Goal: Task Accomplishment & Management: Use online tool/utility

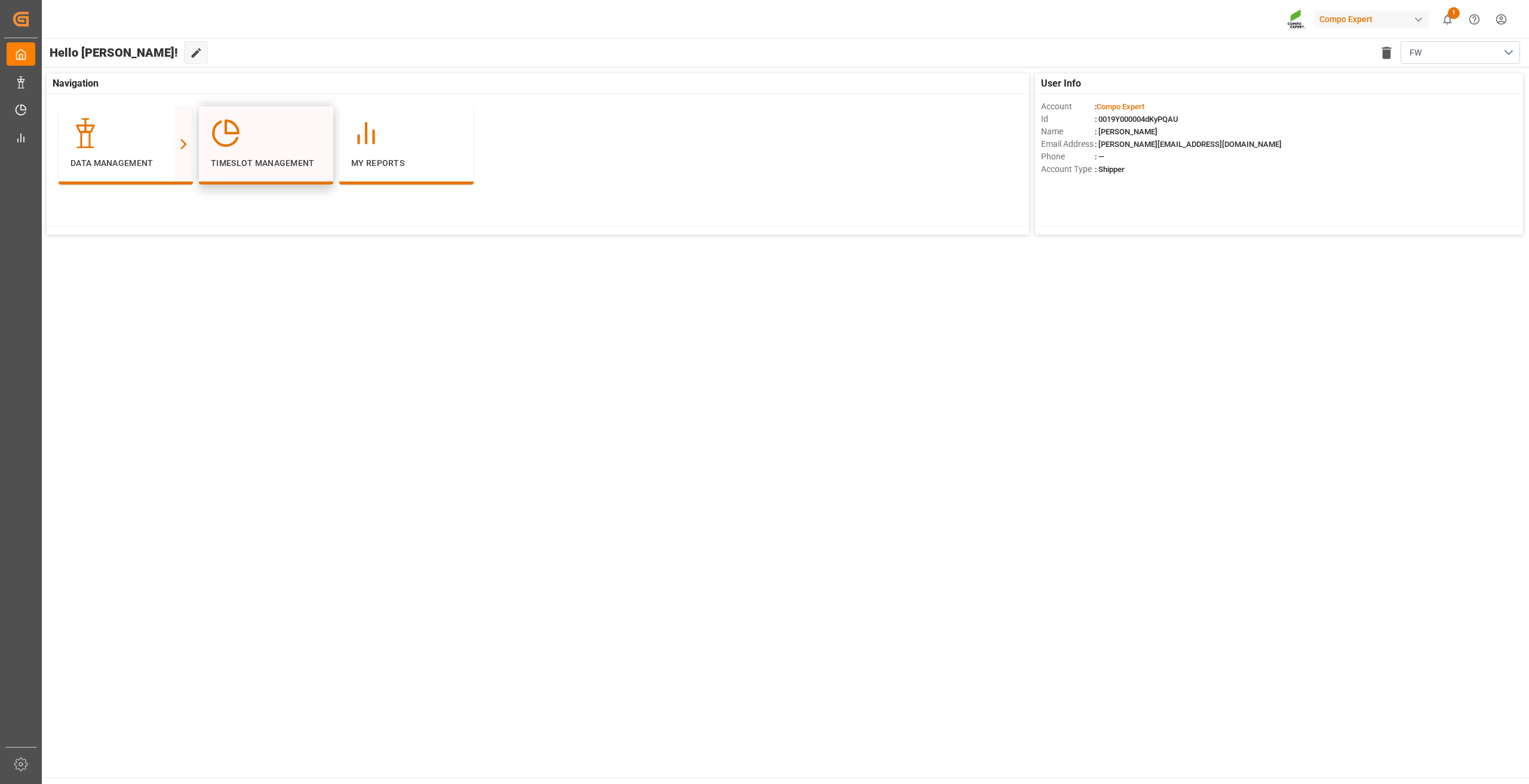
click at [248, 148] on div "Timeslot Management" at bounding box center [265, 143] width 110 height 51
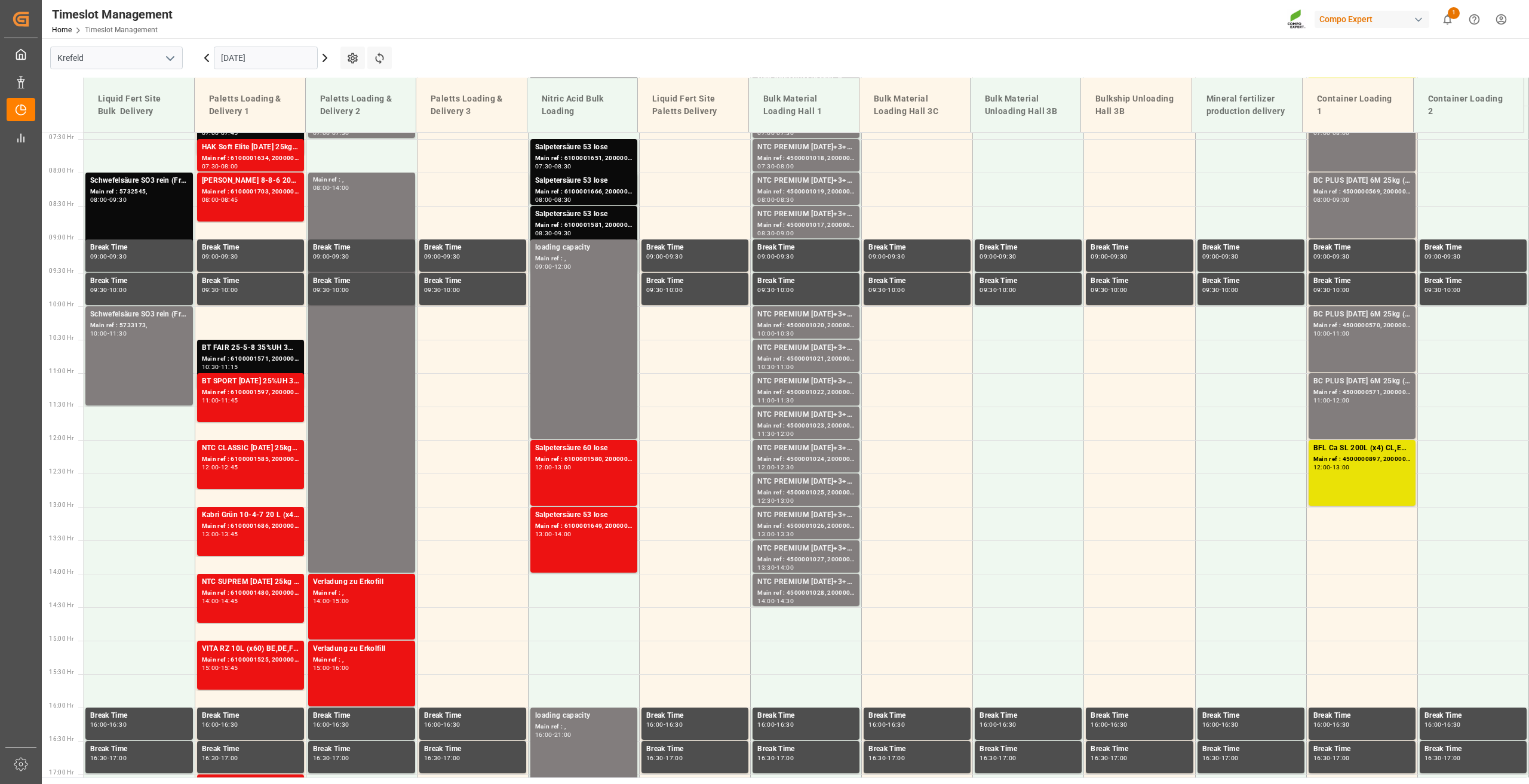
scroll to position [539, 0]
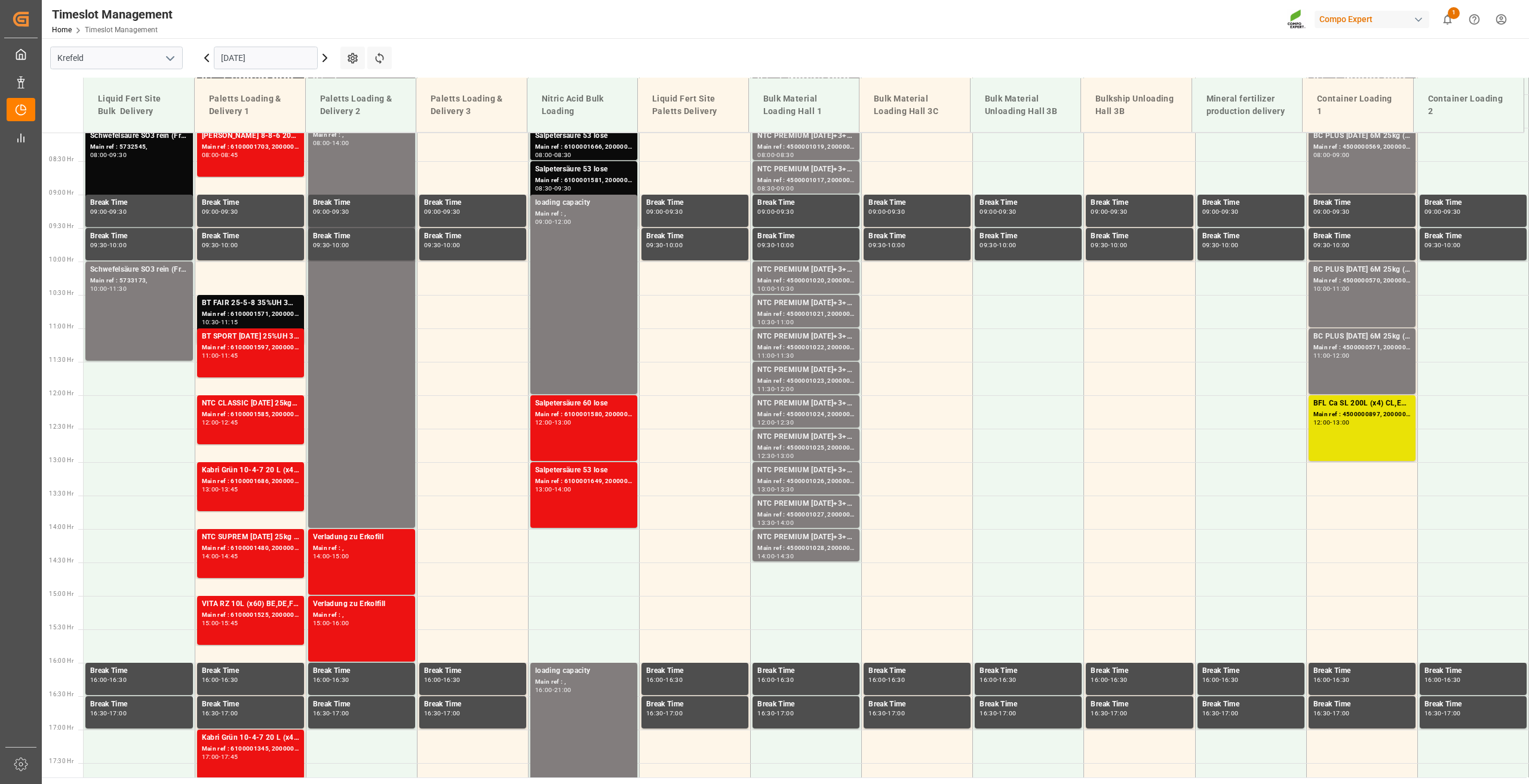
click at [241, 61] on input "[DATE]" at bounding box center [265, 58] width 104 height 23
click at [435, 63] on main "[GEOGRAPHIC_DATA] [DATE] Settings Refresh Time Slots Liquid Fert Site Bulk Deli…" at bounding box center [784, 407] width 1485 height 739
drag, startPoint x: 174, startPoint y: 23, endPoint x: 64, endPoint y: 13, distance: 110.5
click at [64, 13] on div "Timeslot Management Home Timeslot Management" at bounding box center [112, 19] width 129 height 38
click at [81, 18] on div "Timeslot Management" at bounding box center [112, 14] width 120 height 18
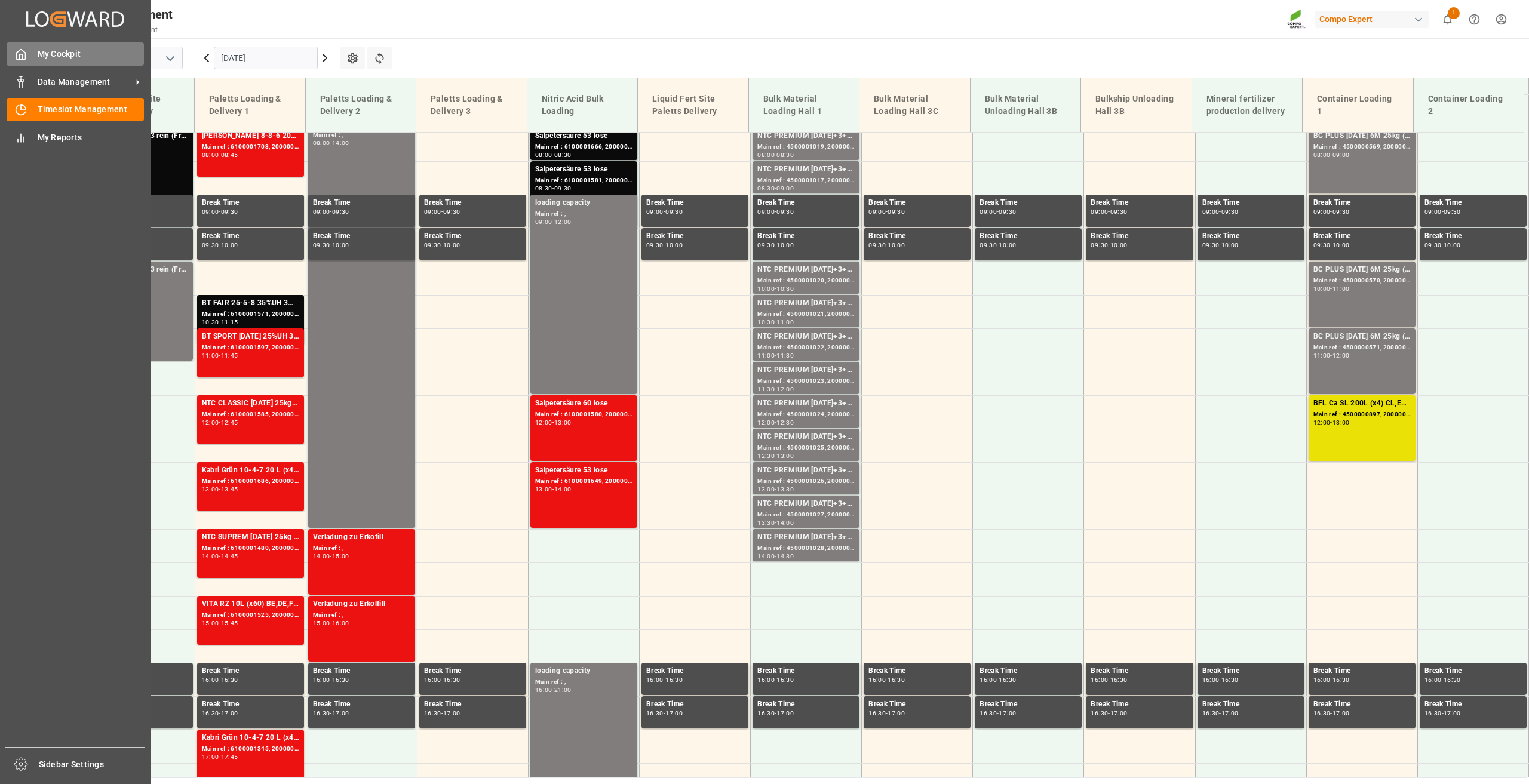
click at [57, 49] on span "My Cockpit" at bounding box center [90, 54] width 107 height 13
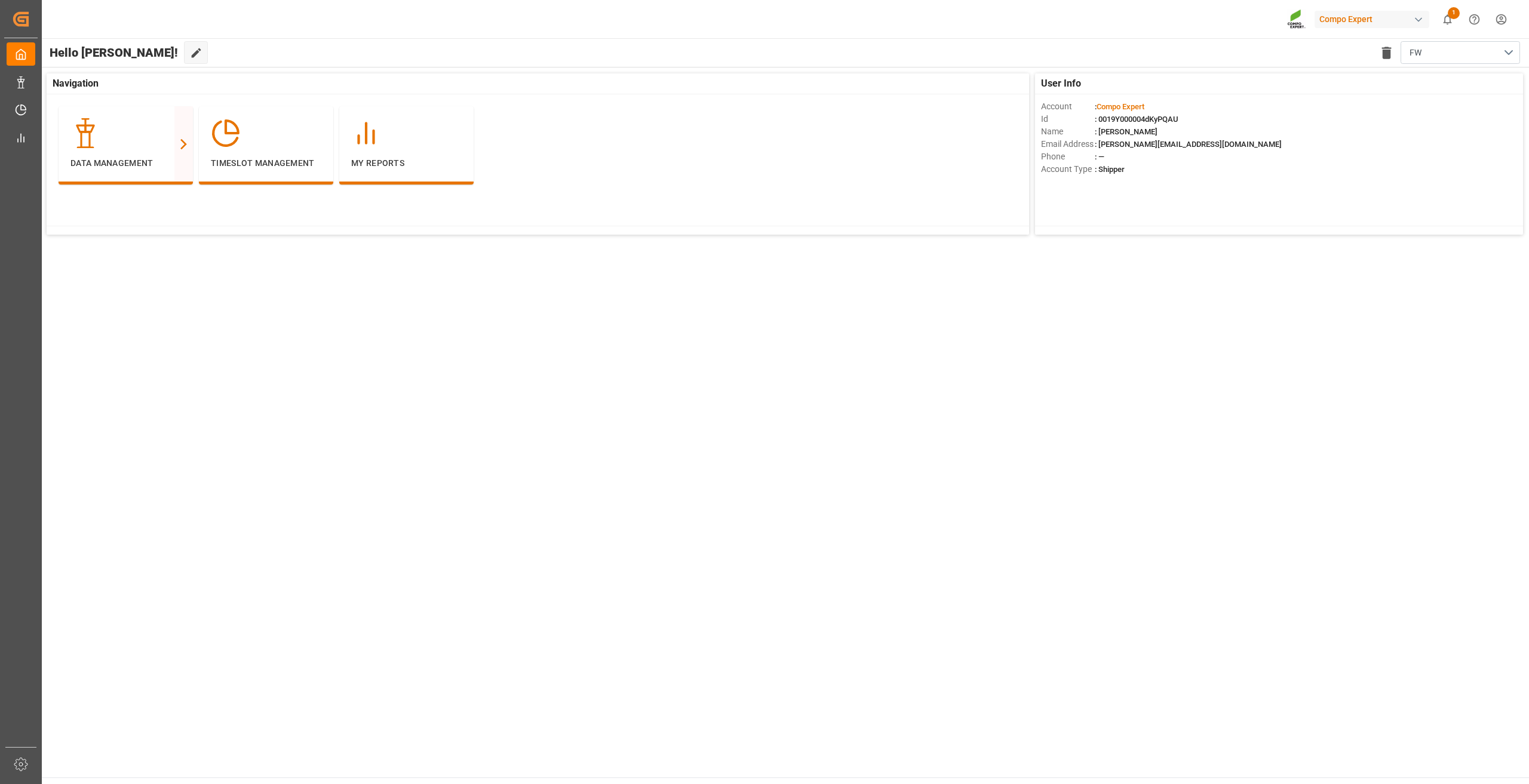
click at [764, 443] on main "Hello [PERSON_NAME]! Edit Cockpit Delete template FW User Info Account : Compo …" at bounding box center [784, 407] width 1488 height 739
click at [1444, 19] on icon "show 1 new notifications" at bounding box center [1447, 19] width 9 height 10
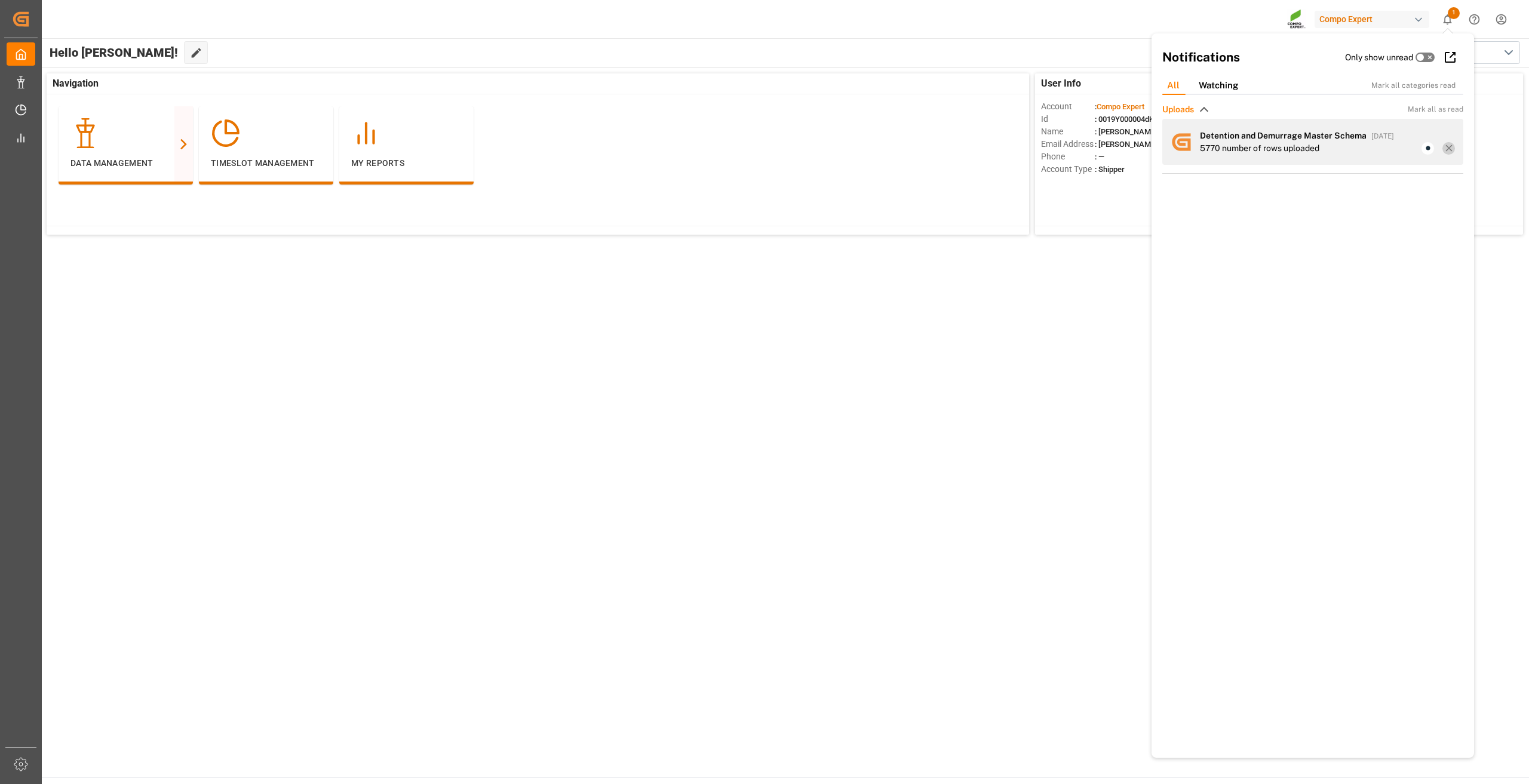
click at [1450, 150] on line at bounding box center [1448, 148] width 6 height 6
click at [1449, 152] on icon at bounding box center [1449, 148] width 11 height 11
click at [983, 30] on div "Compo Expert 1 Notifications Only show unread All Watching Mark all categories …" at bounding box center [780, 19] width 1495 height 38
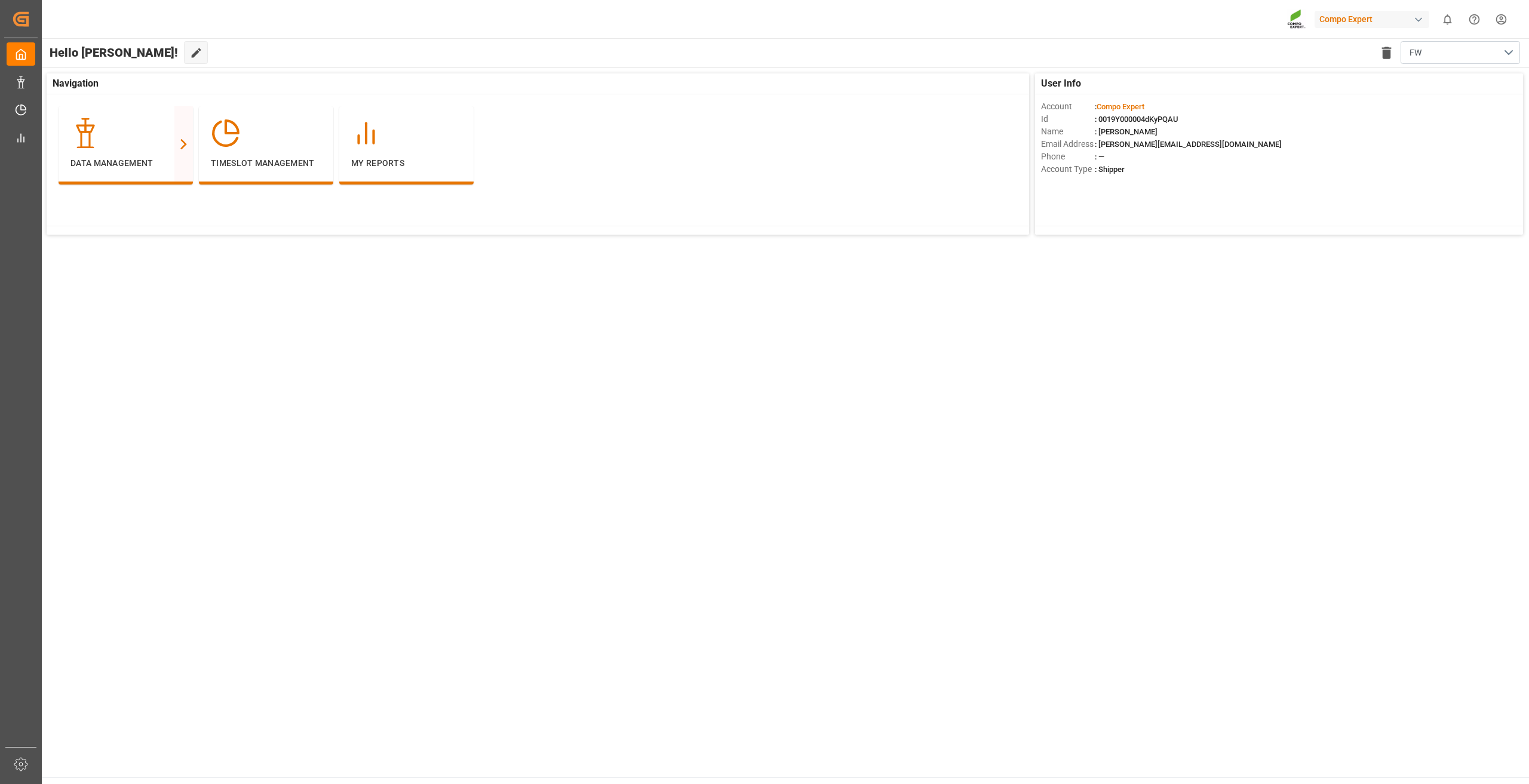
click at [477, 466] on main "Hello [PERSON_NAME]! Edit Cockpit Delete template FW User Info Account : Compo …" at bounding box center [784, 407] width 1488 height 739
click at [253, 152] on div "Timeslot Management" at bounding box center [265, 143] width 110 height 51
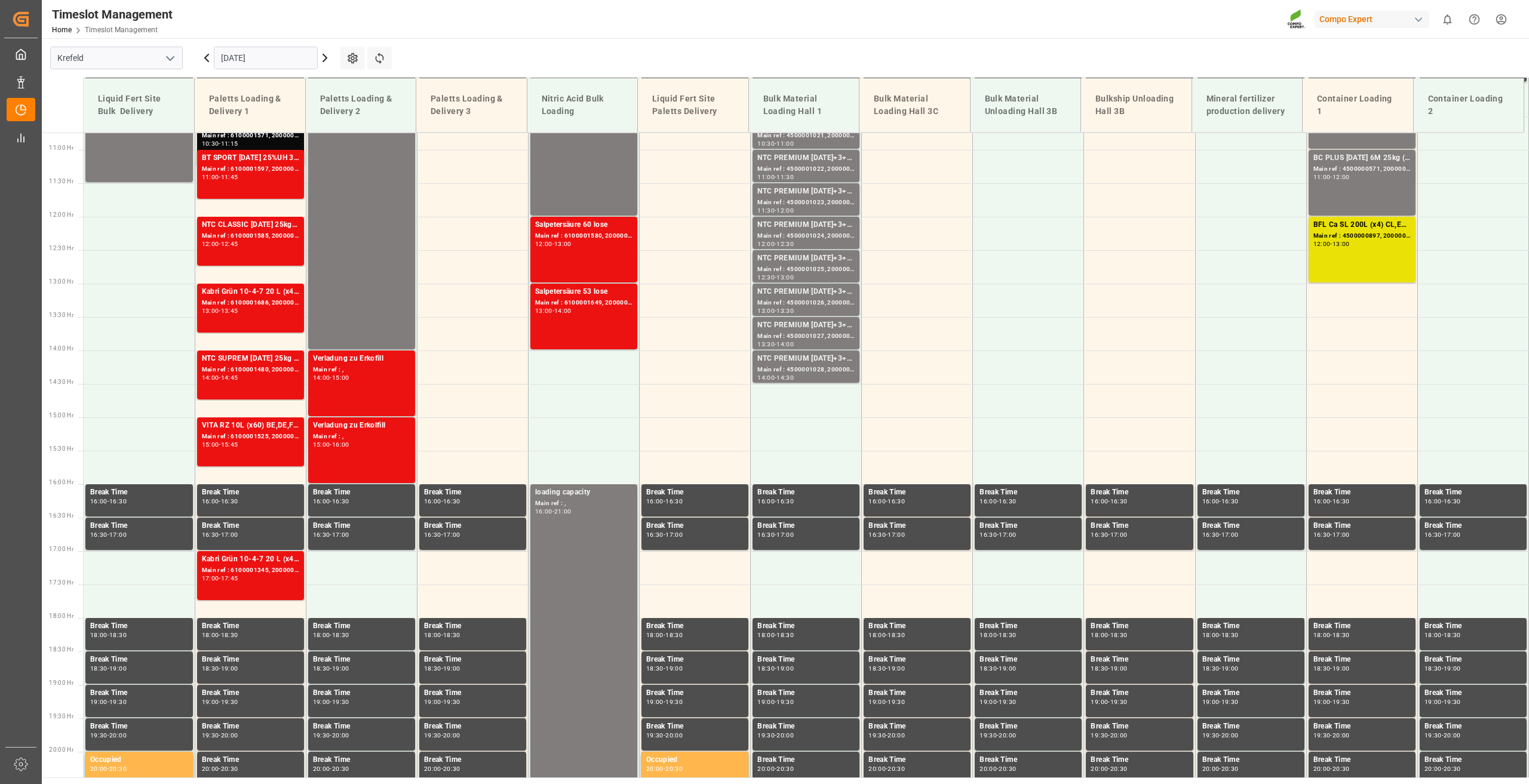
scroll to position [718, 0]
click at [238, 577] on div "17:45" at bounding box center [230, 577] width 17 height 6
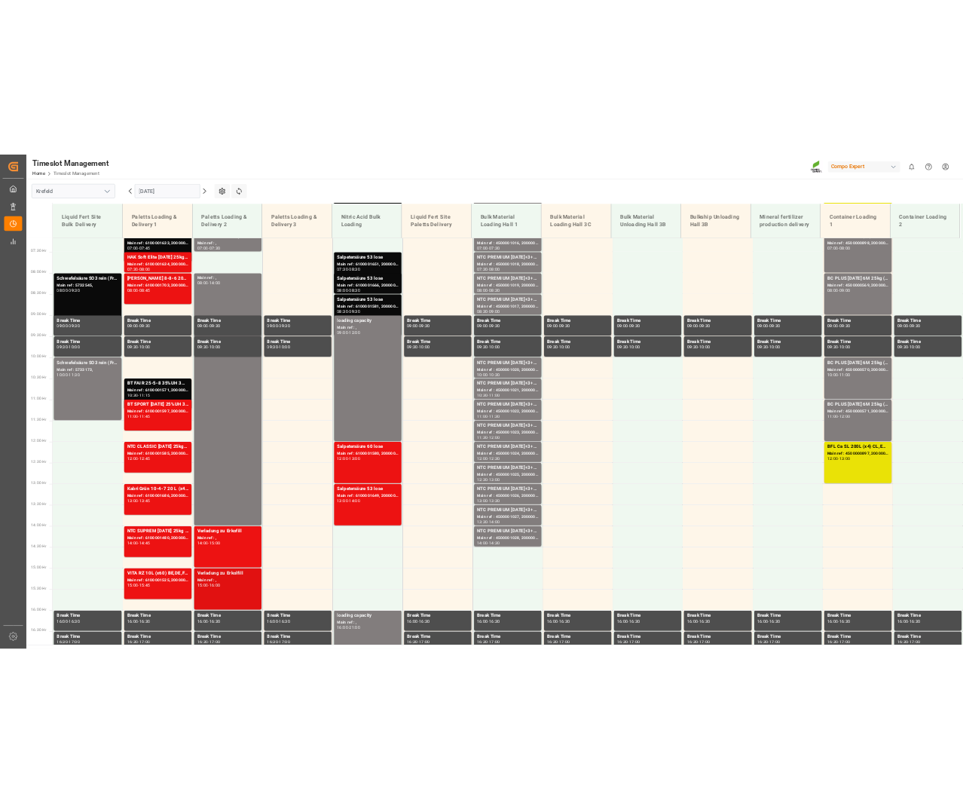
scroll to position [1134, 0]
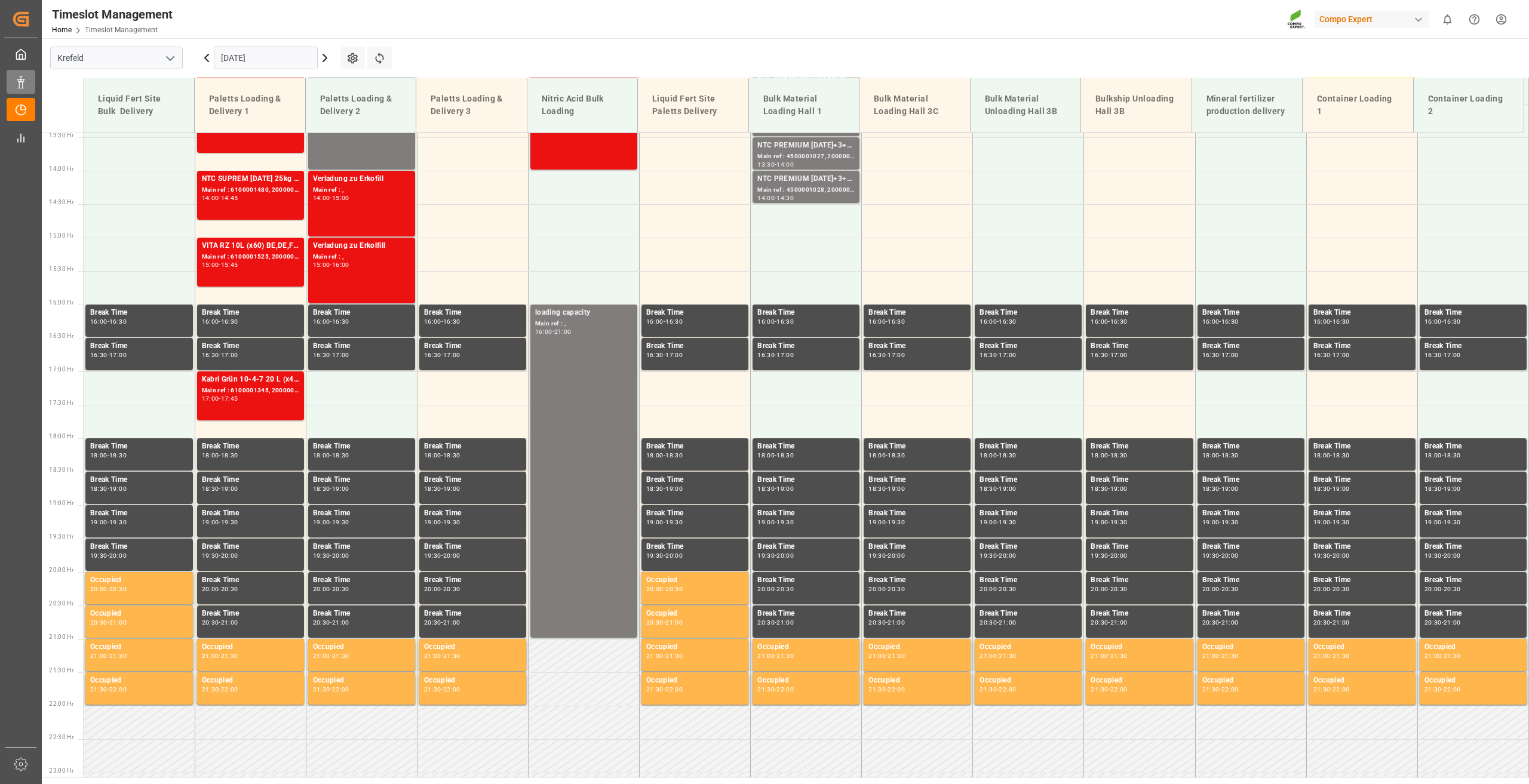
click at [29, 82] on div "Data Management Data Management" at bounding box center [21, 81] width 29 height 23
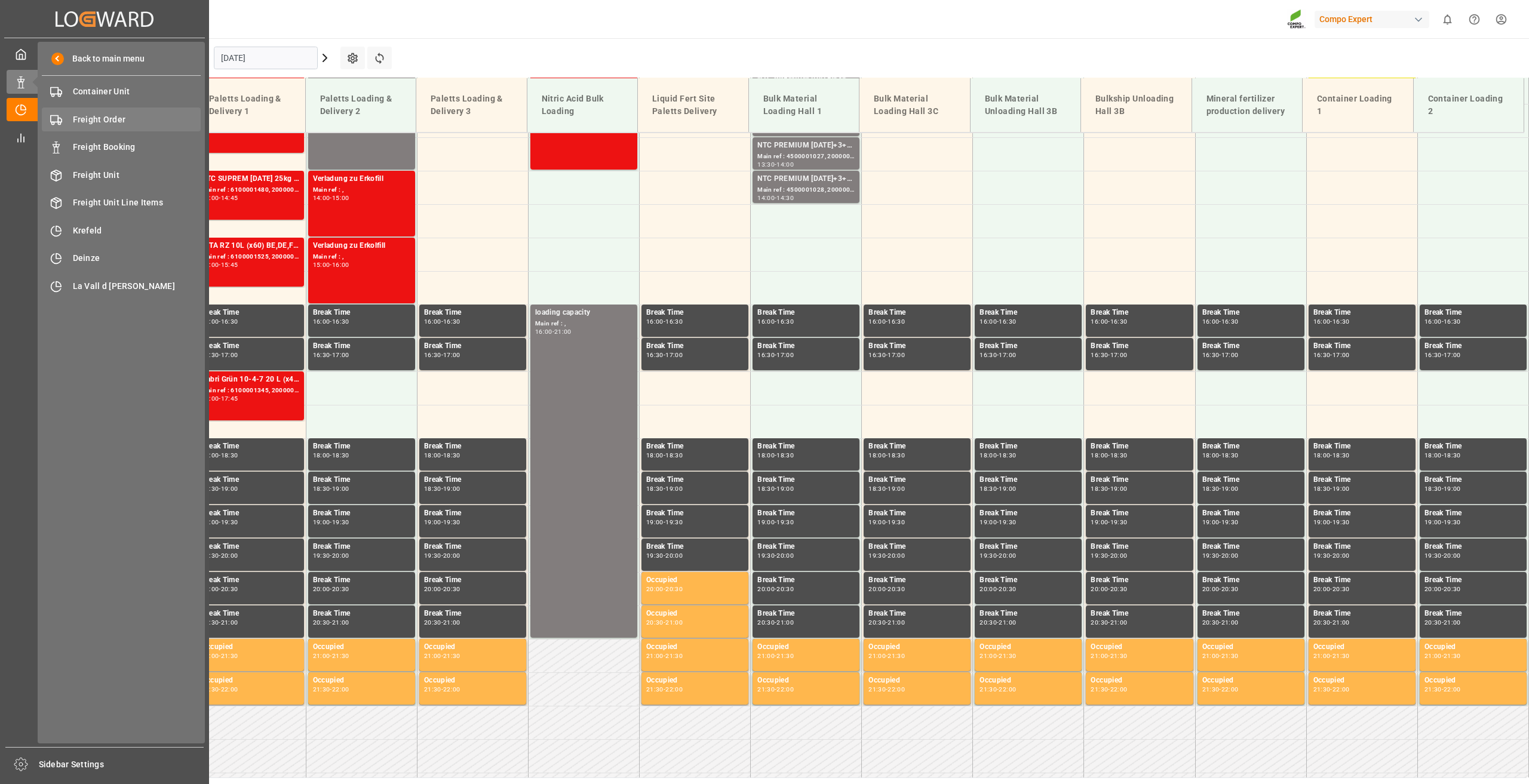
click at [120, 113] on span "Freight Order" at bounding box center [137, 120] width 128 height 13
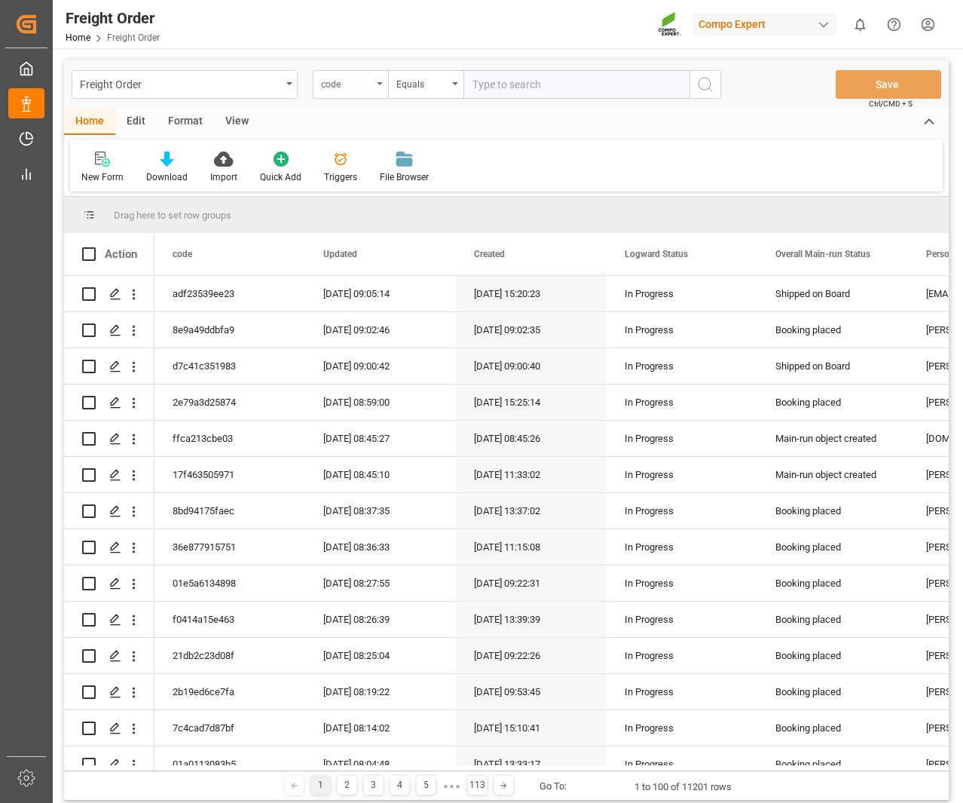
click at [353, 96] on div "code" at bounding box center [350, 84] width 75 height 29
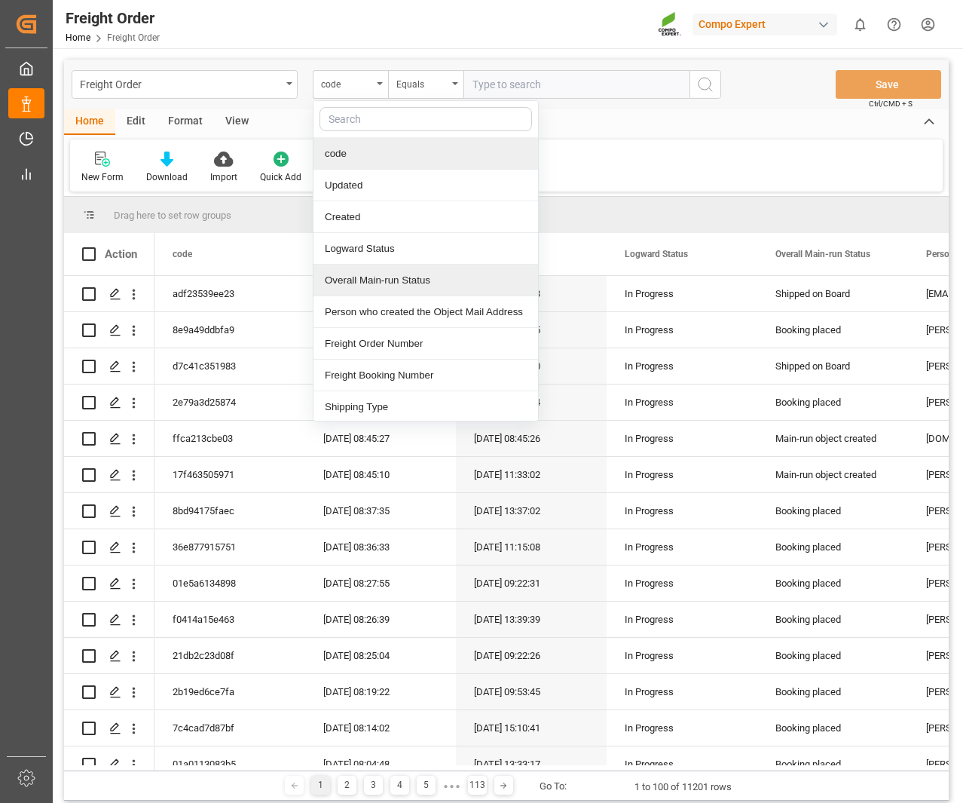
scroll to position [75, 0]
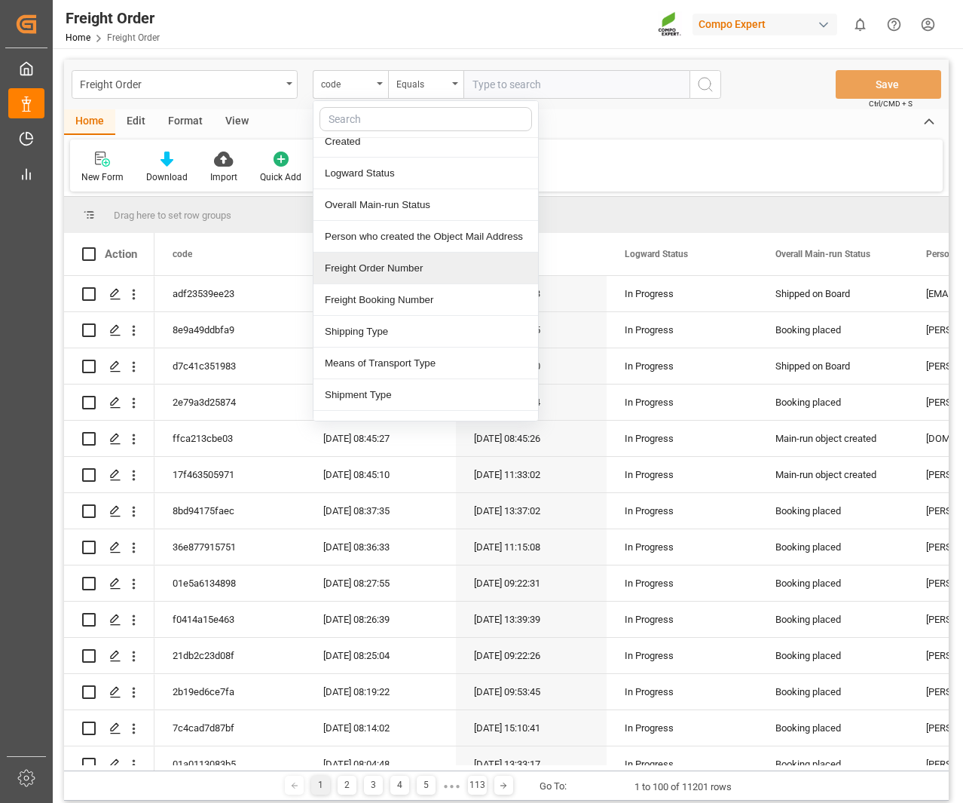
click at [388, 267] on div "Freight Order Number" at bounding box center [426, 268] width 225 height 32
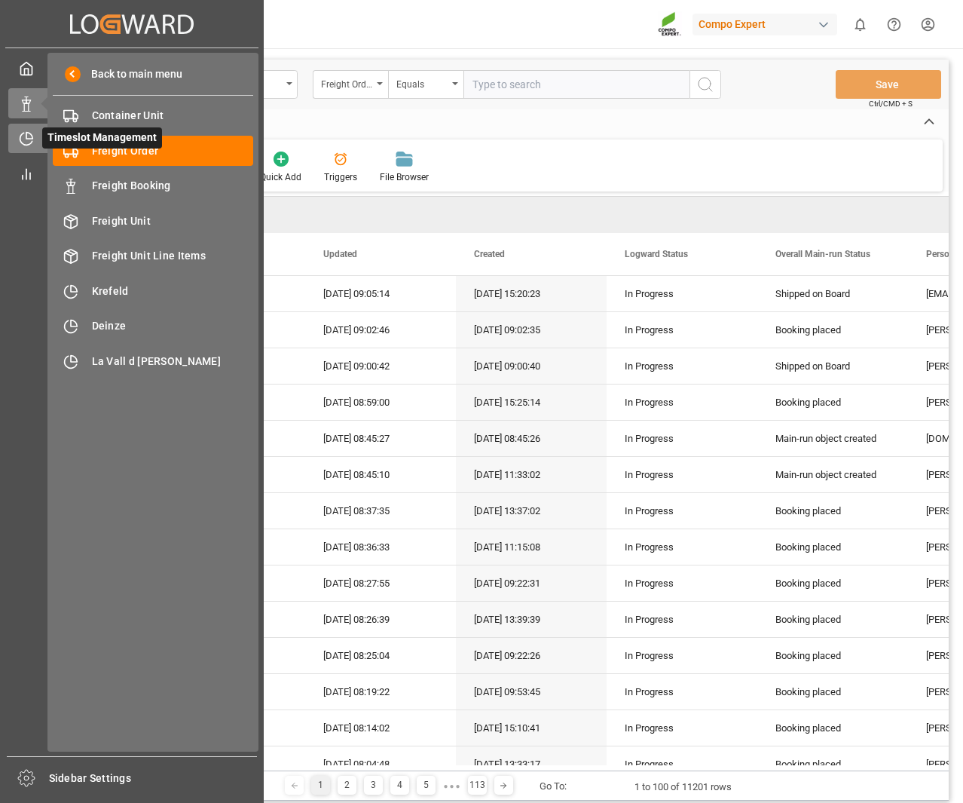
click at [8, 144] on div "Created by potrace 1.15, written by [PERSON_NAME] [DATE]-[DATE] Created by potr…" at bounding box center [132, 397] width 264 height 794
click at [27, 139] on icon at bounding box center [29, 136] width 6 height 6
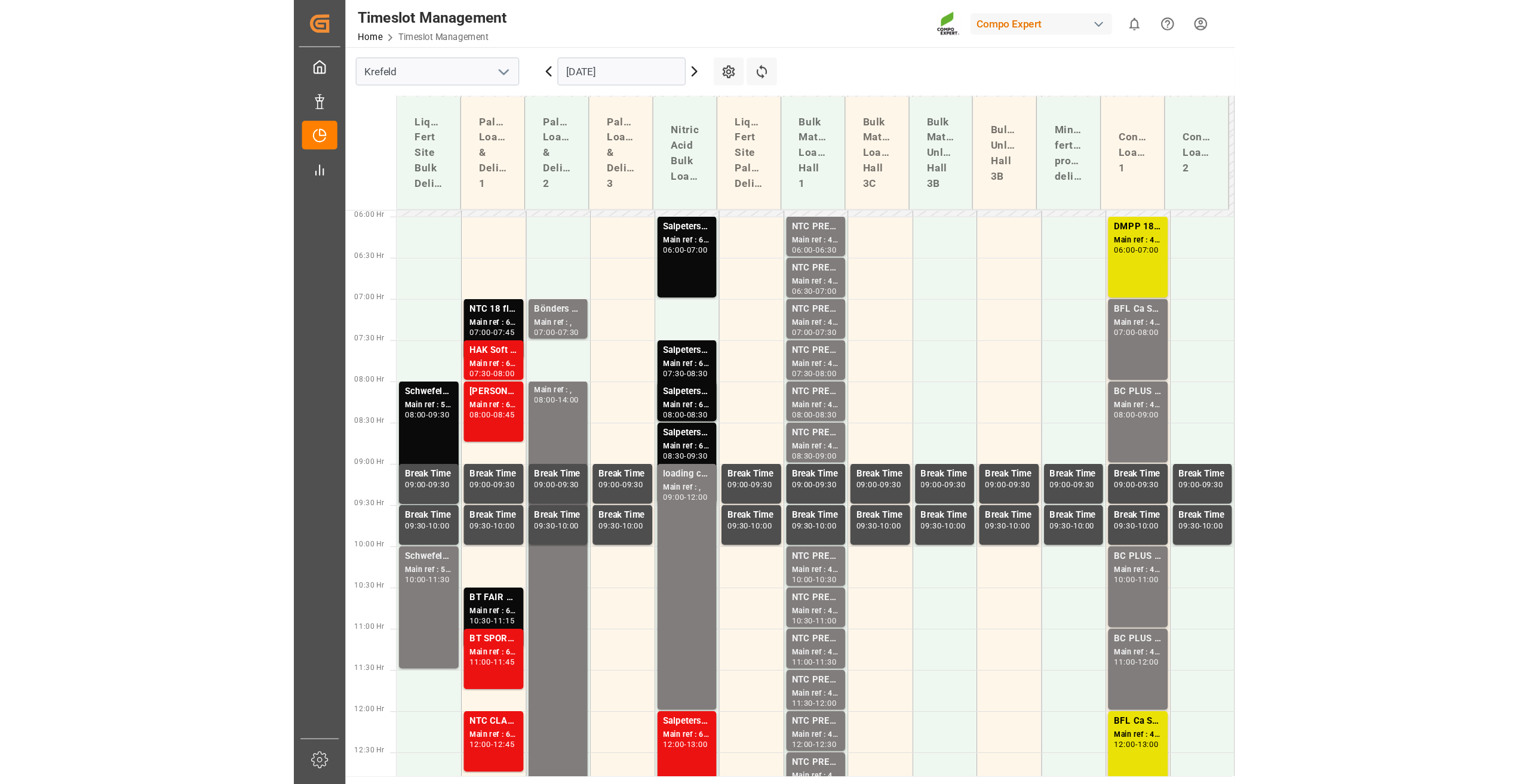
scroll to position [577, 0]
